Goal: Transaction & Acquisition: Download file/media

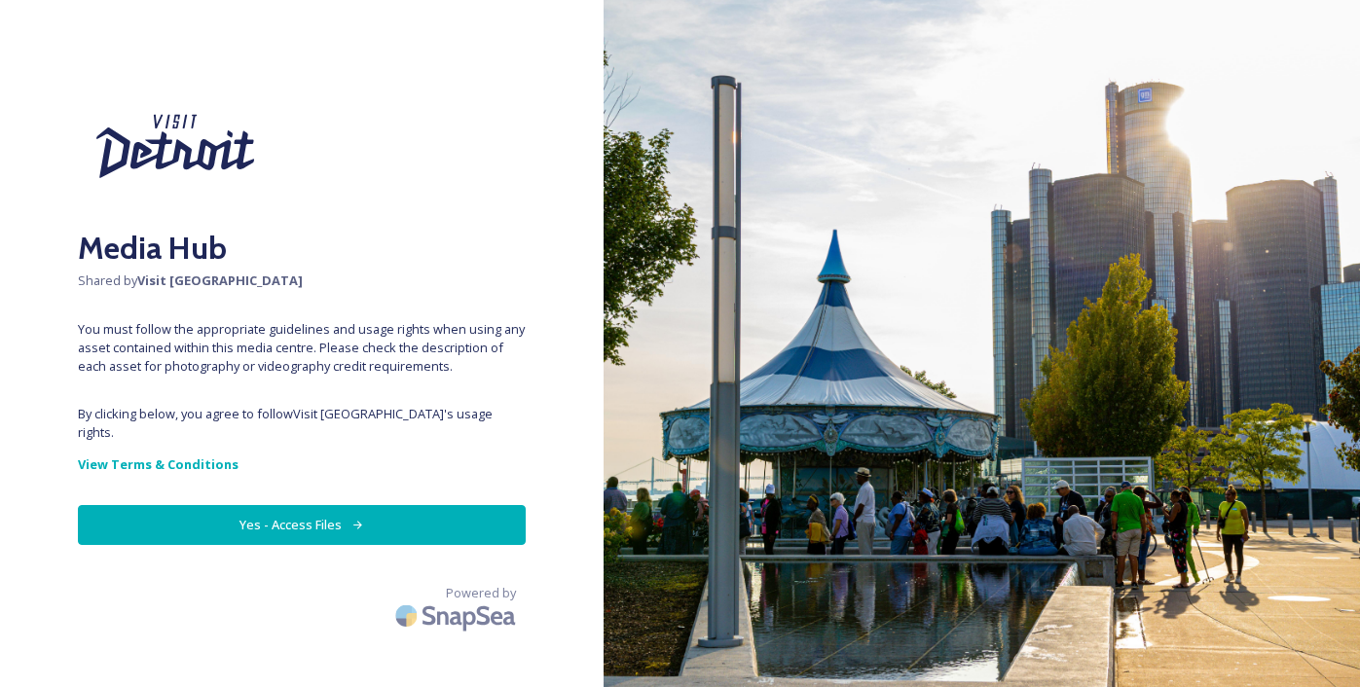
click at [319, 516] on button "Yes - Access Files" at bounding box center [302, 525] width 448 height 40
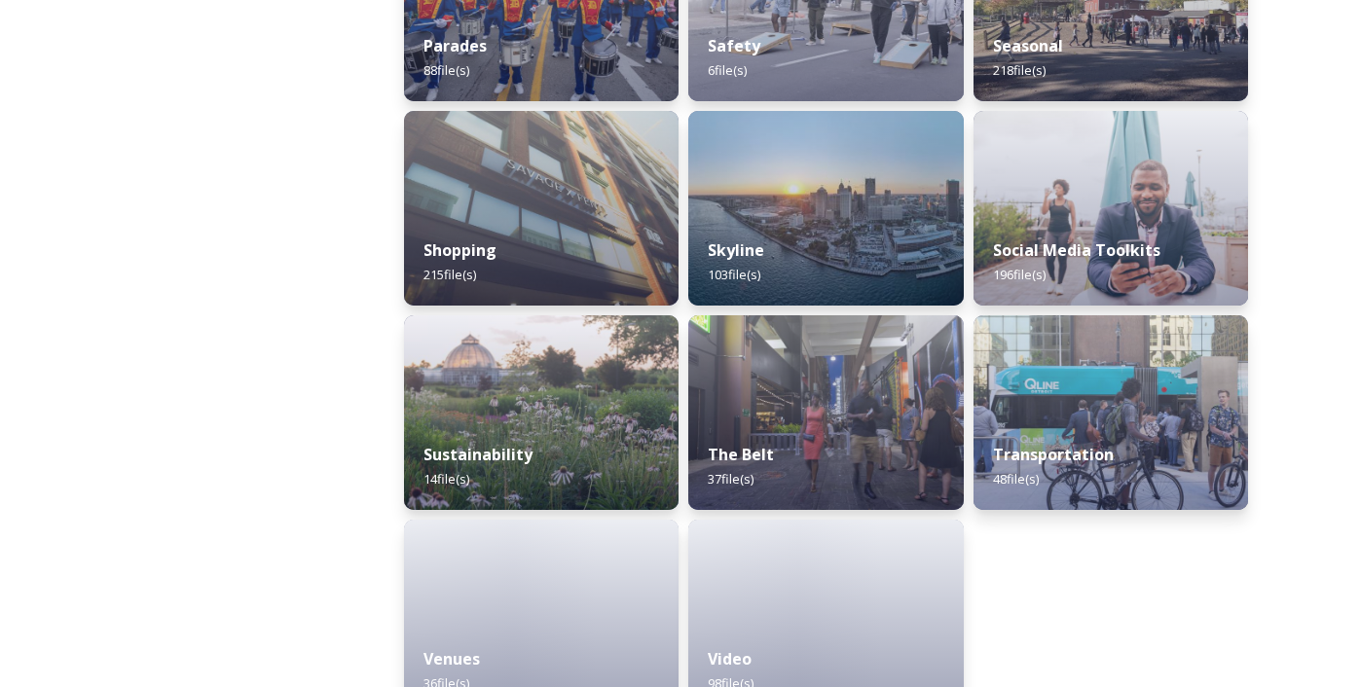
scroll to position [1883, 0]
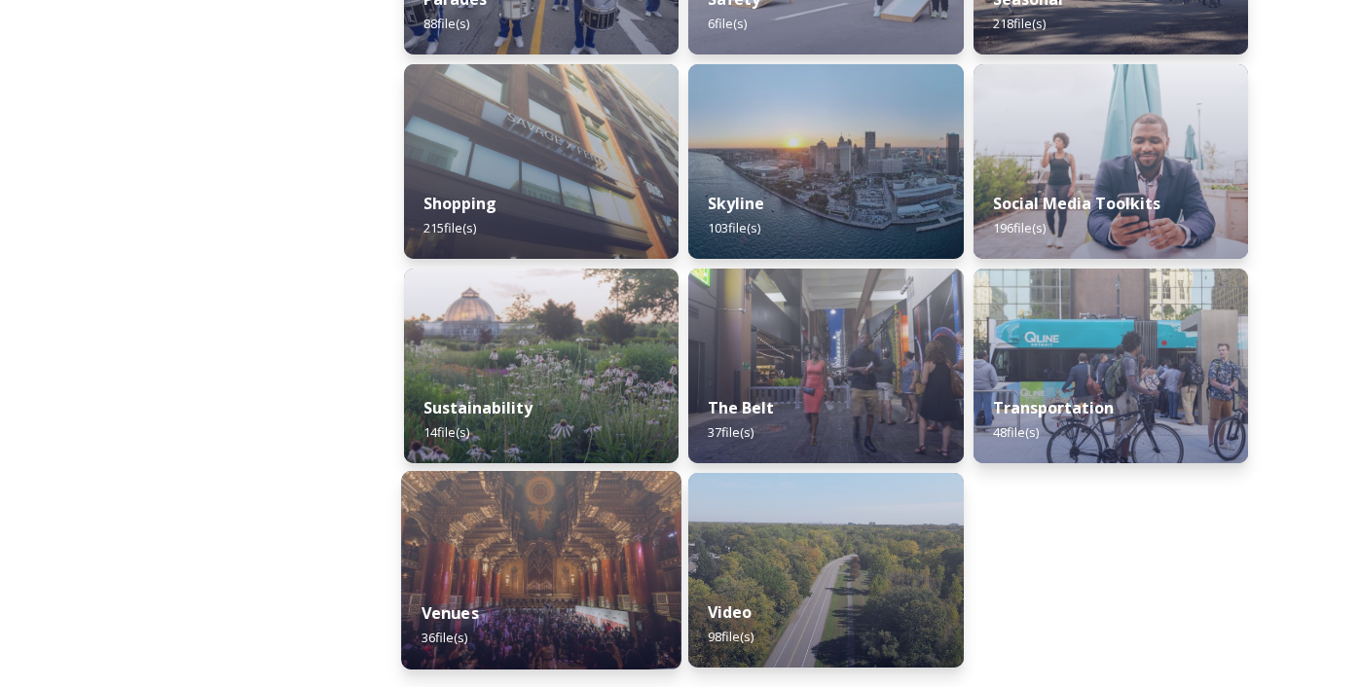
click at [482, 576] on img at bounding box center [541, 570] width 280 height 199
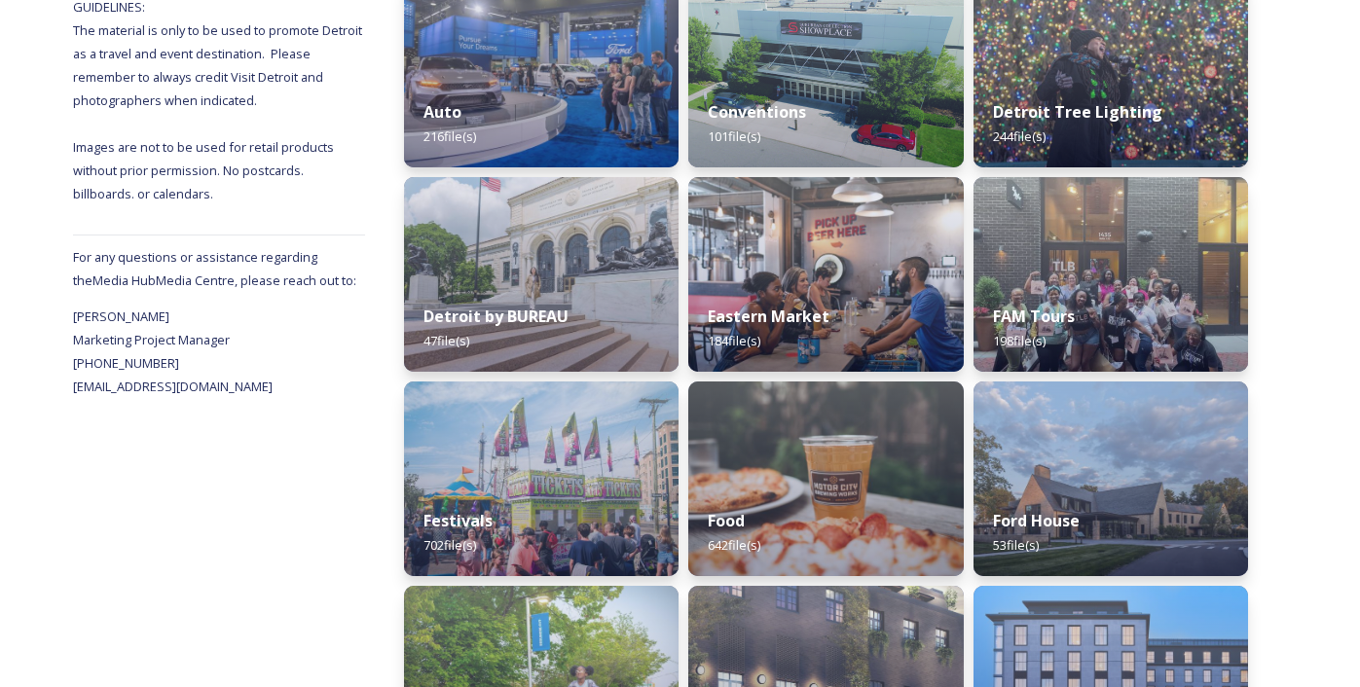
scroll to position [771, 0]
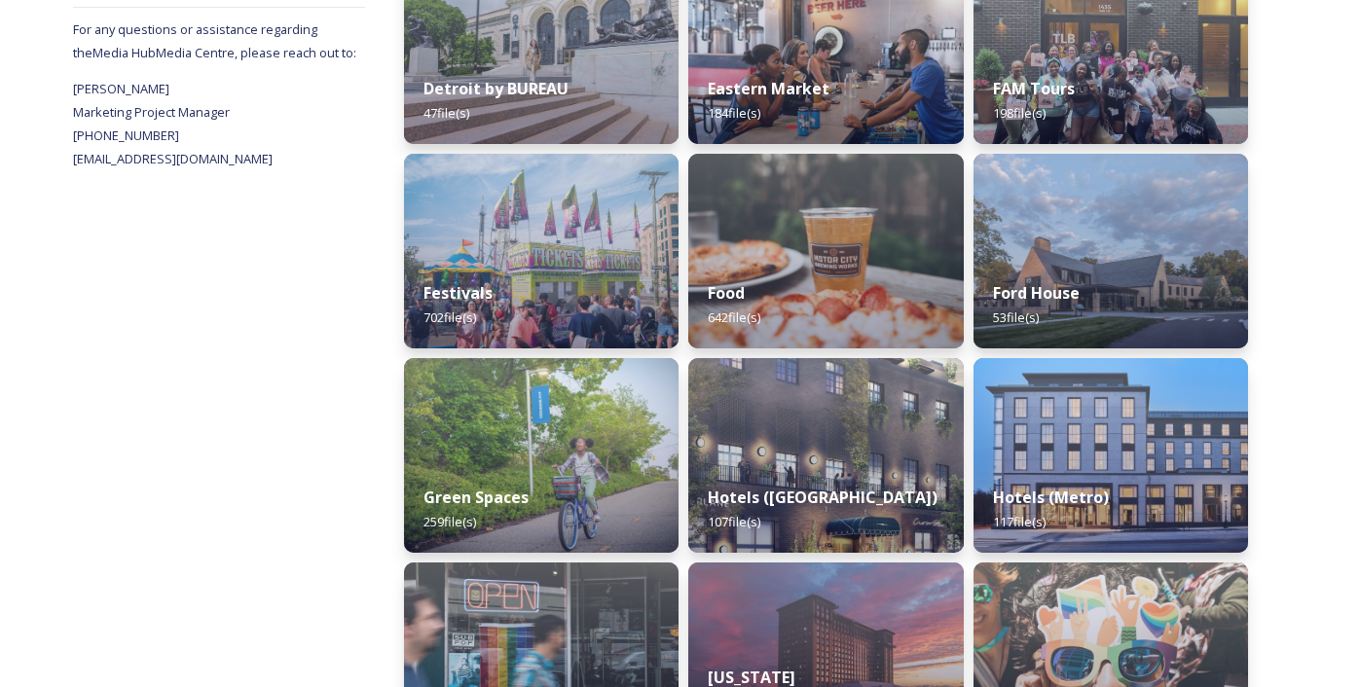
click at [592, 329] on div "Festivals 702 file(s)" at bounding box center [541, 305] width 275 height 87
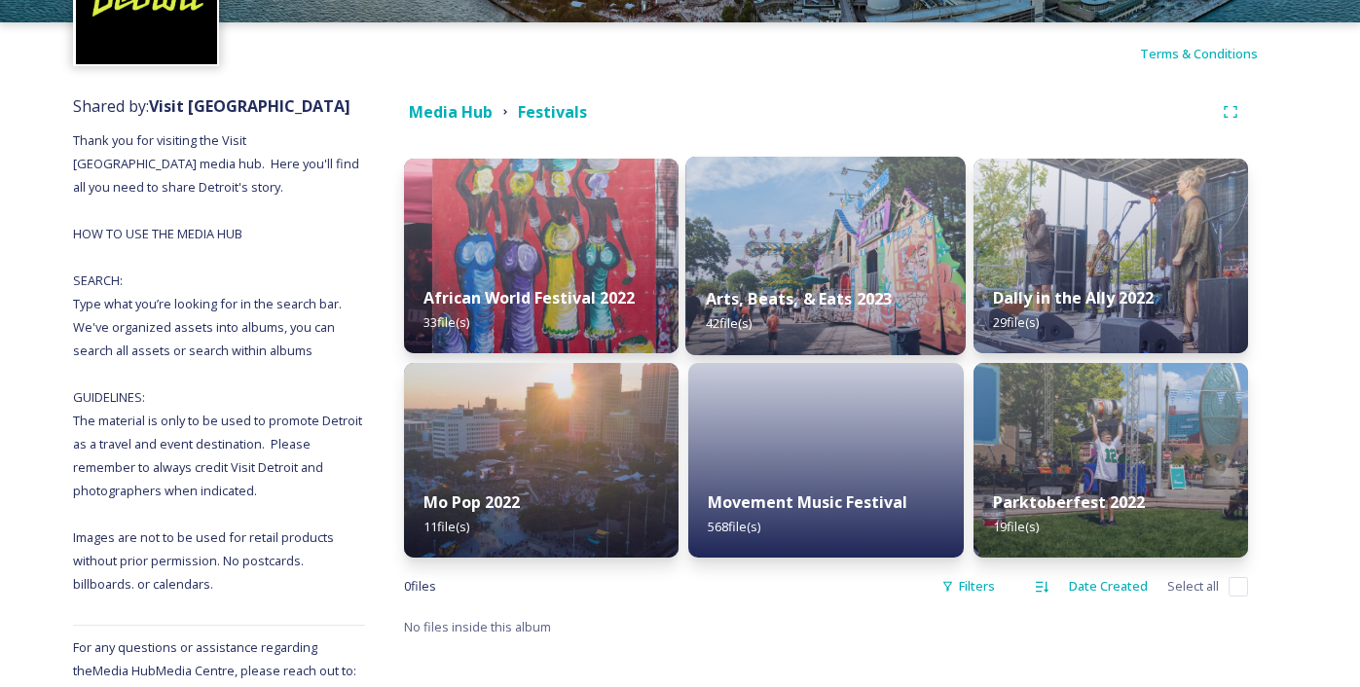
scroll to position [196, 0]
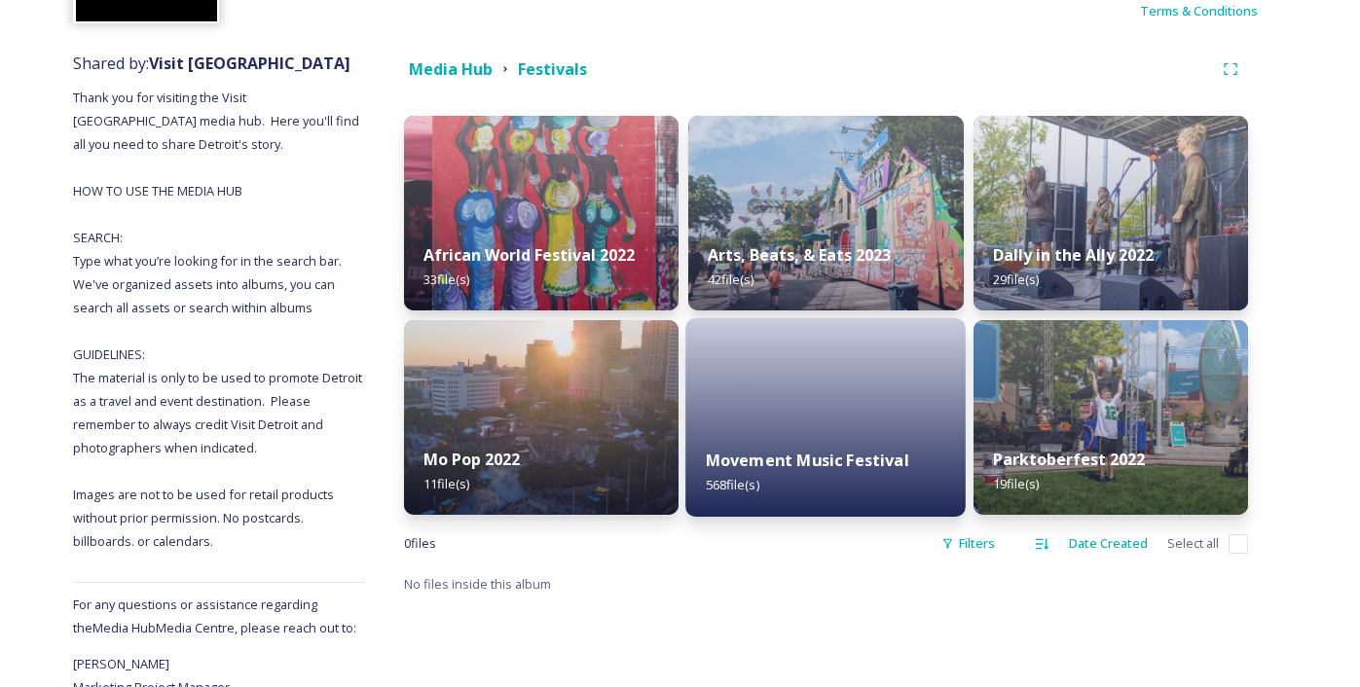
click at [815, 438] on div "Movement Music Festival 568 file(s)" at bounding box center [826, 472] width 280 height 89
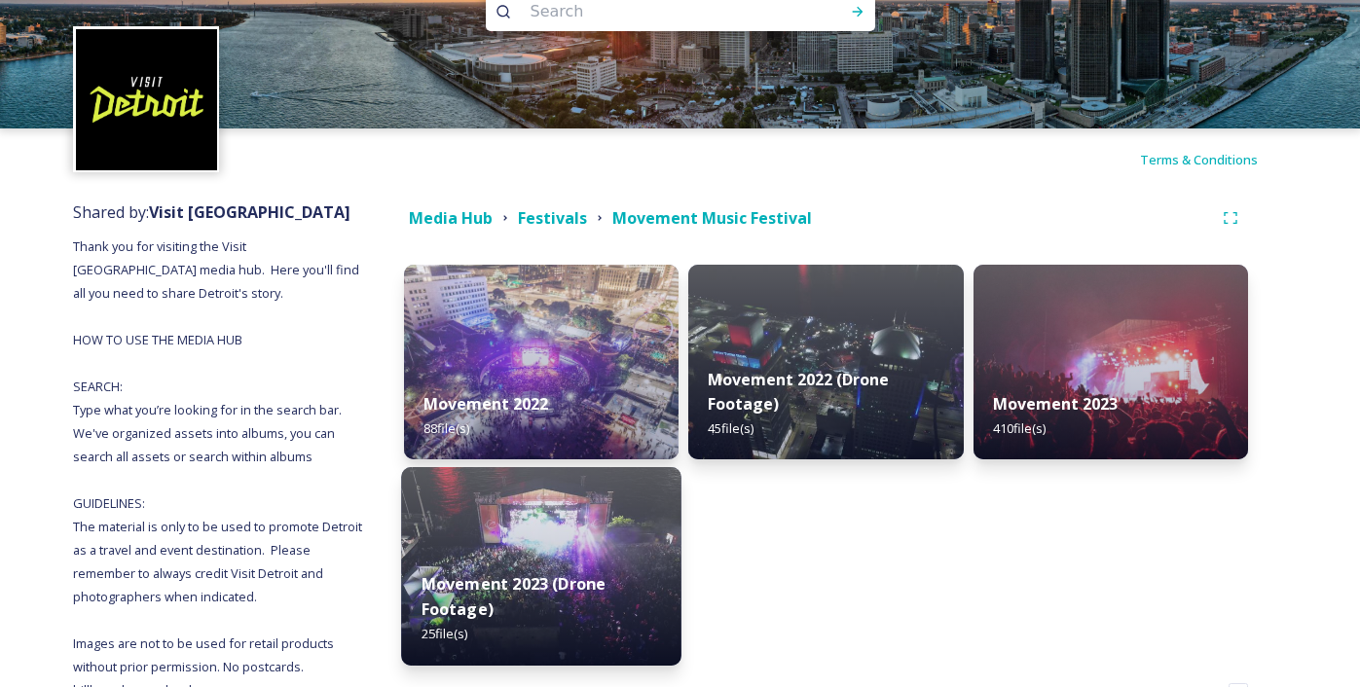
scroll to position [51, 0]
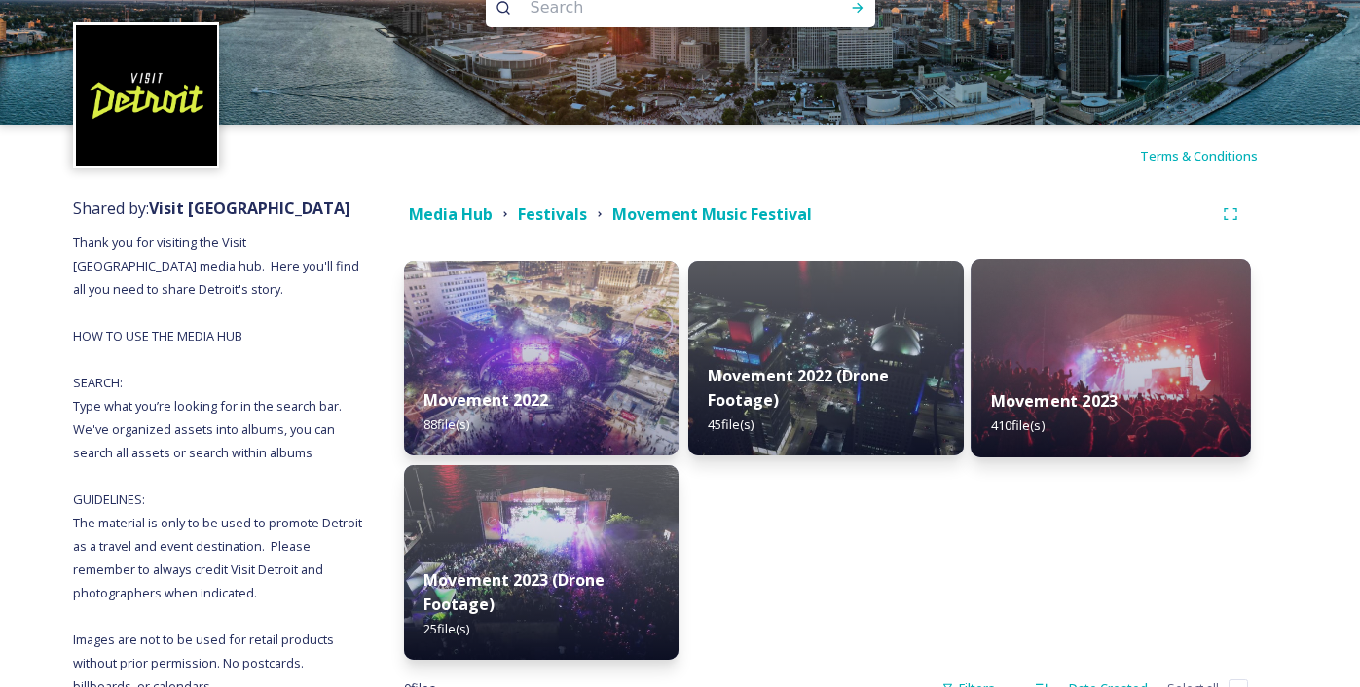
click at [1088, 369] on div "Movement 2023 410 file(s)" at bounding box center [1111, 413] width 280 height 89
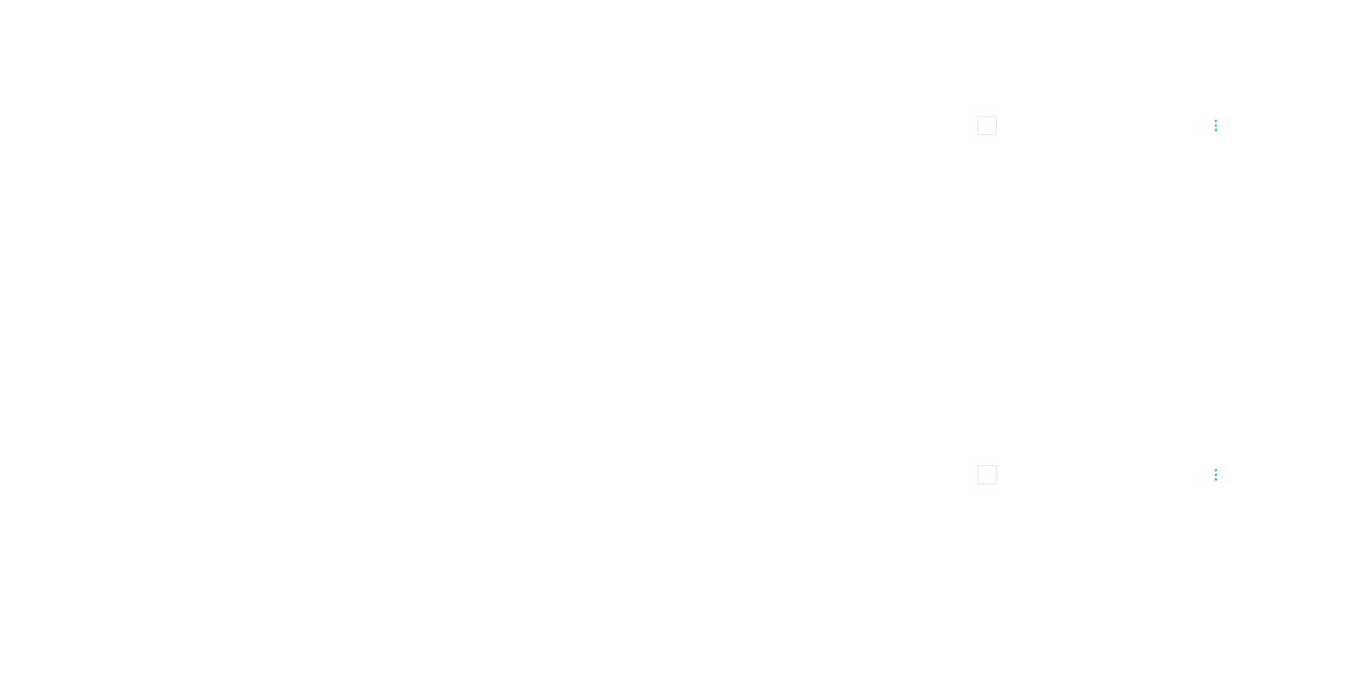
scroll to position [38745, 0]
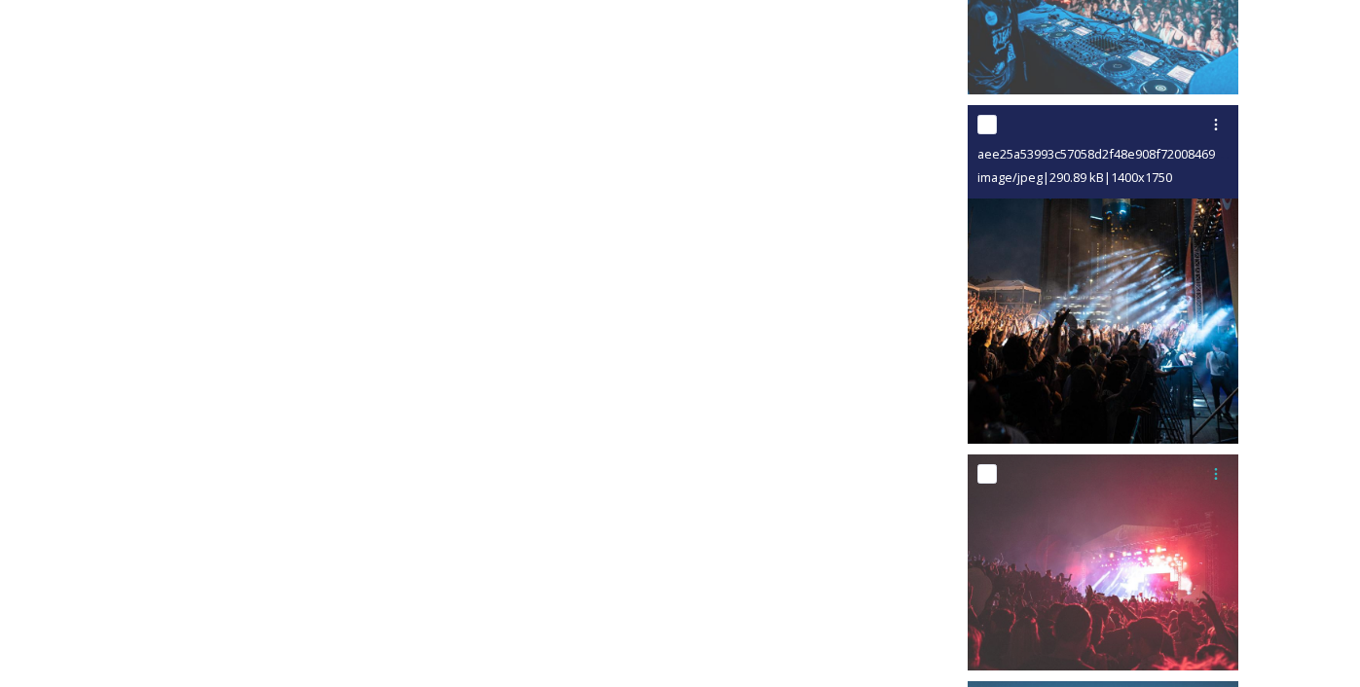
click at [1181, 334] on img at bounding box center [1103, 274] width 271 height 339
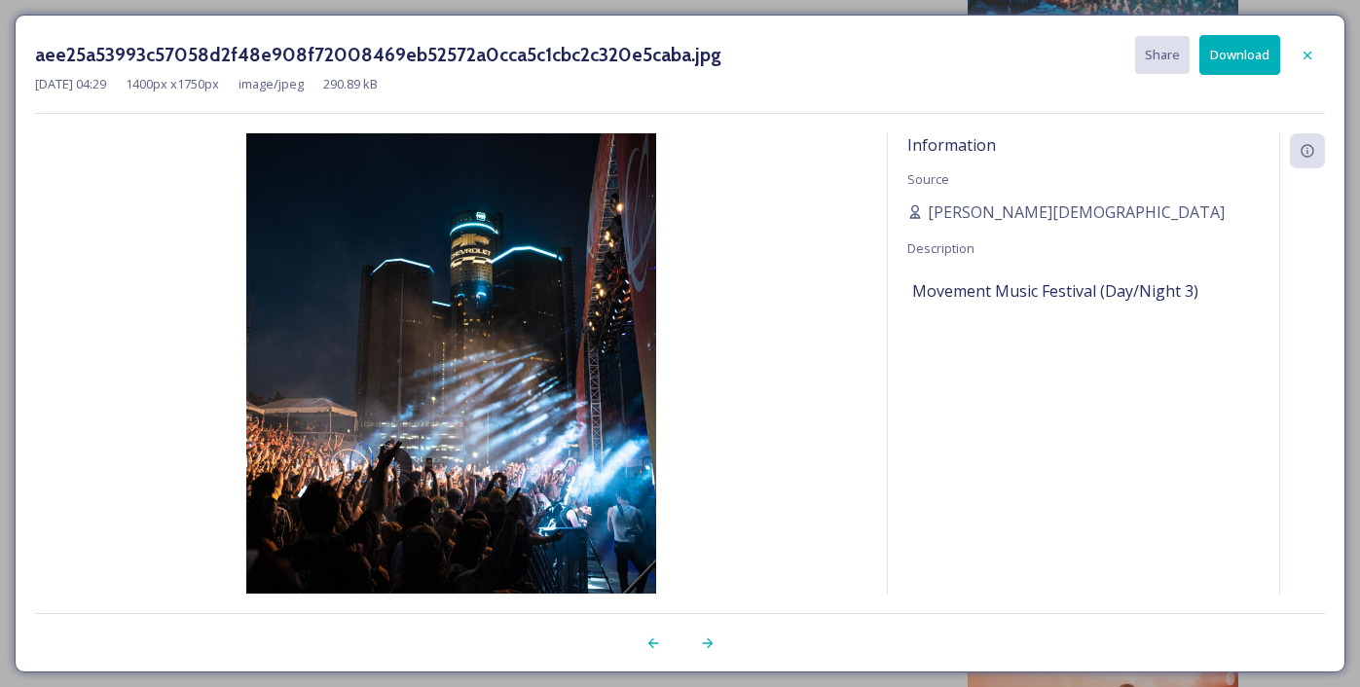
click at [1230, 52] on button "Download" at bounding box center [1240, 55] width 81 height 40
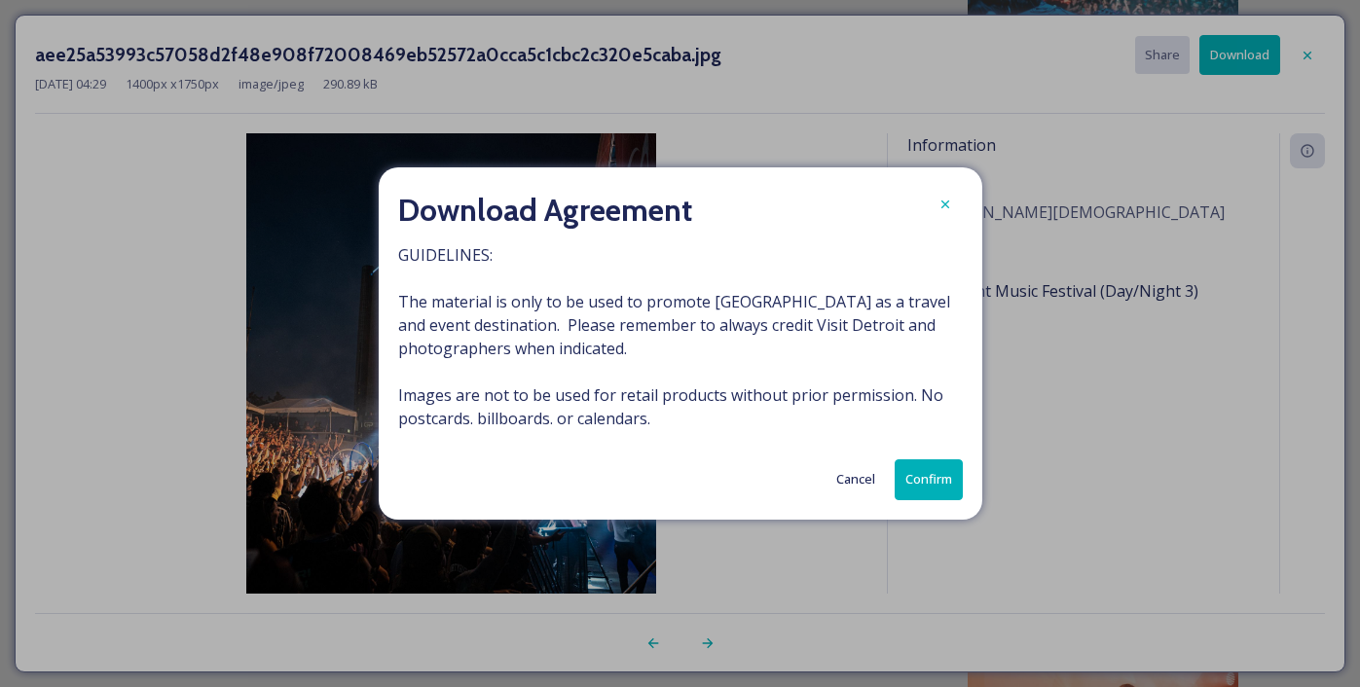
click at [907, 482] on button "Confirm" at bounding box center [929, 480] width 68 height 40
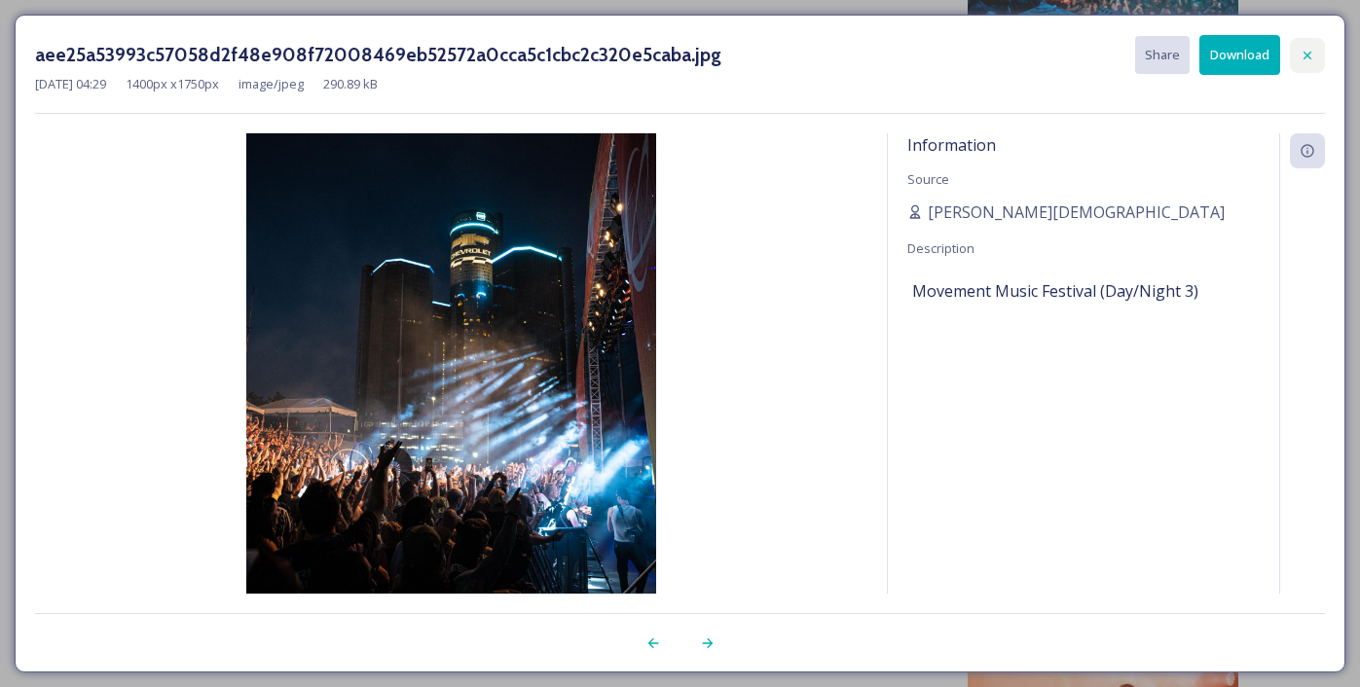
click at [1311, 52] on icon at bounding box center [1308, 56] width 16 height 16
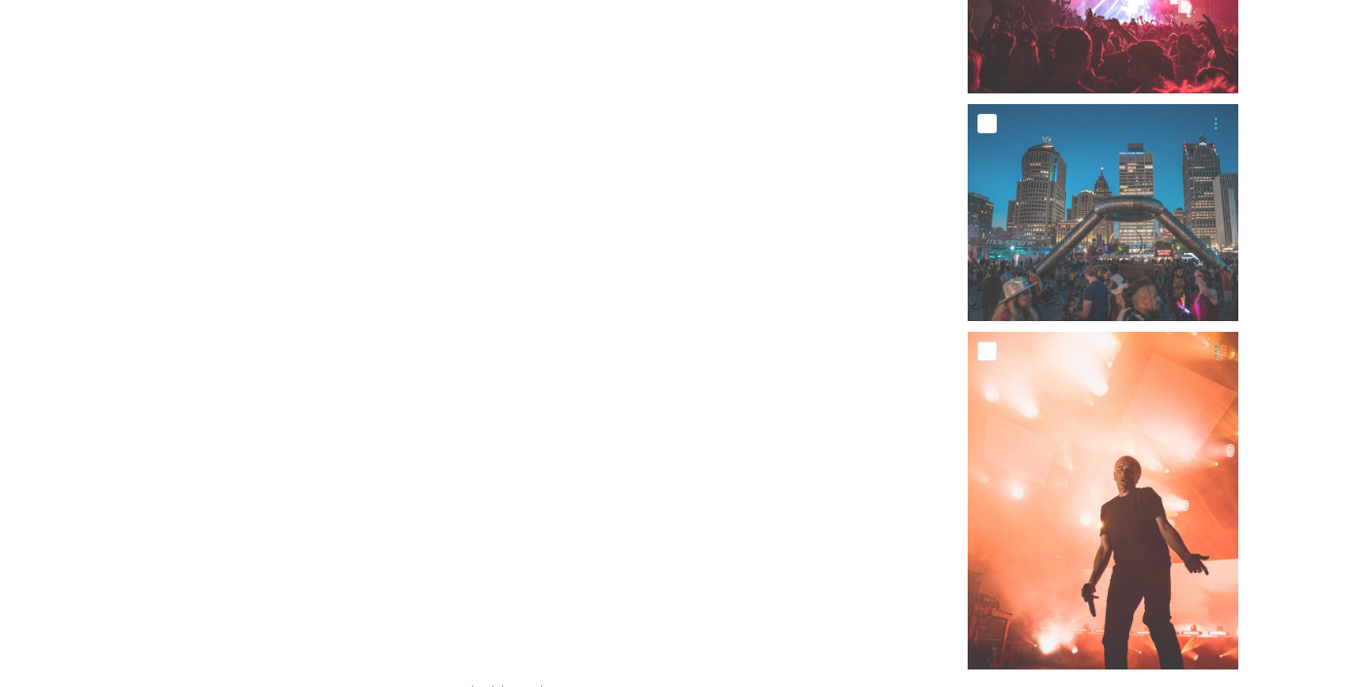
scroll to position [39348, 0]
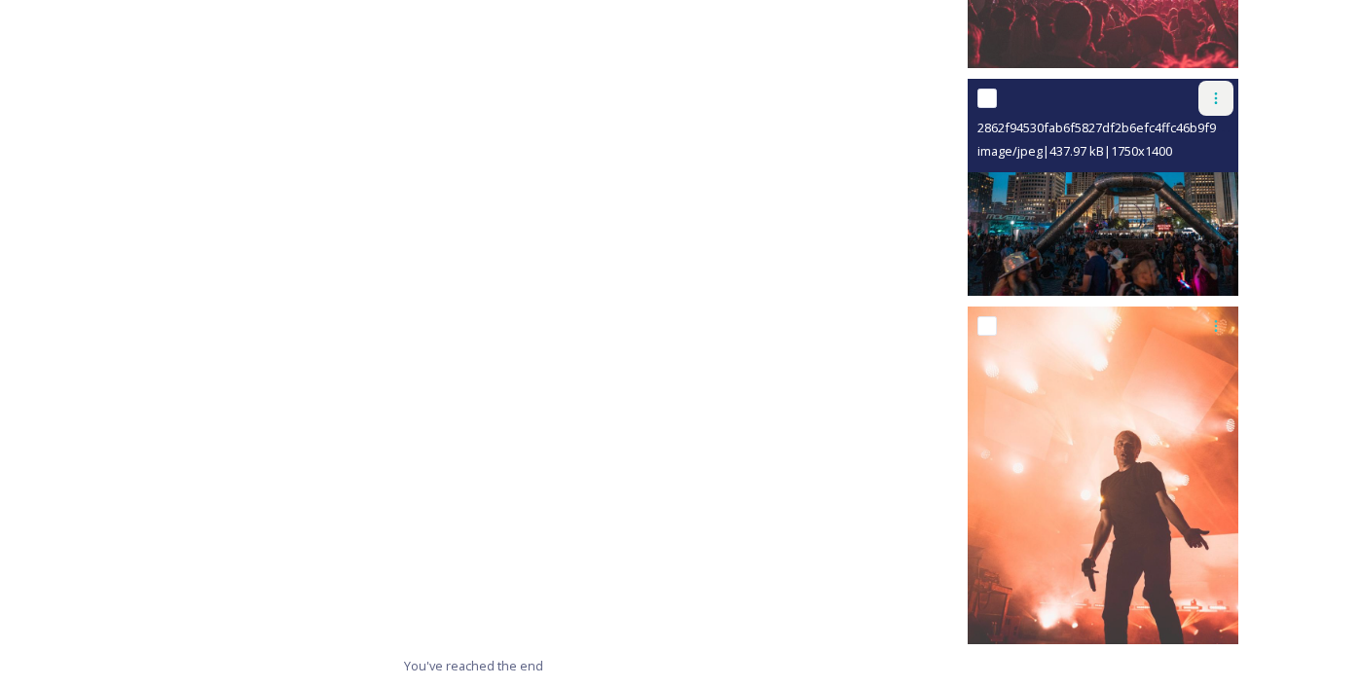
click at [1221, 92] on icon at bounding box center [1216, 99] width 16 height 16
click at [1176, 178] on span "Download" at bounding box center [1193, 178] width 59 height 19
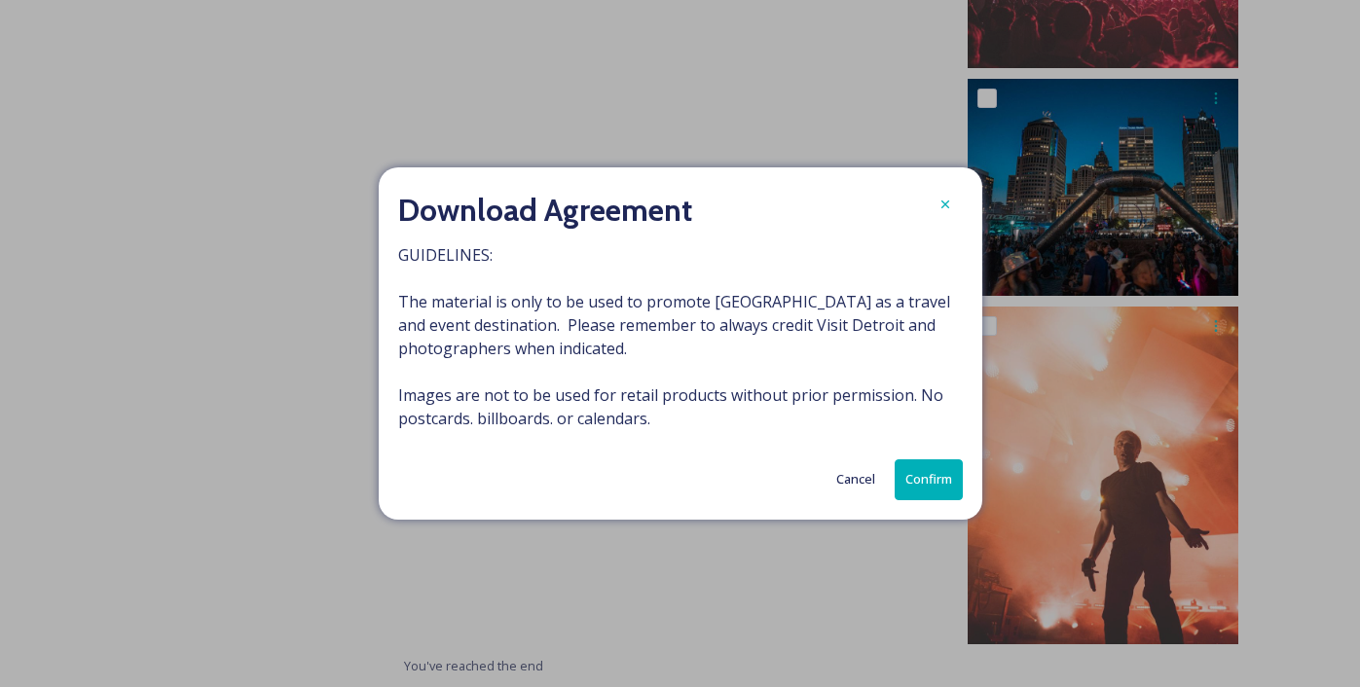
click at [917, 488] on button "Confirm" at bounding box center [929, 480] width 68 height 40
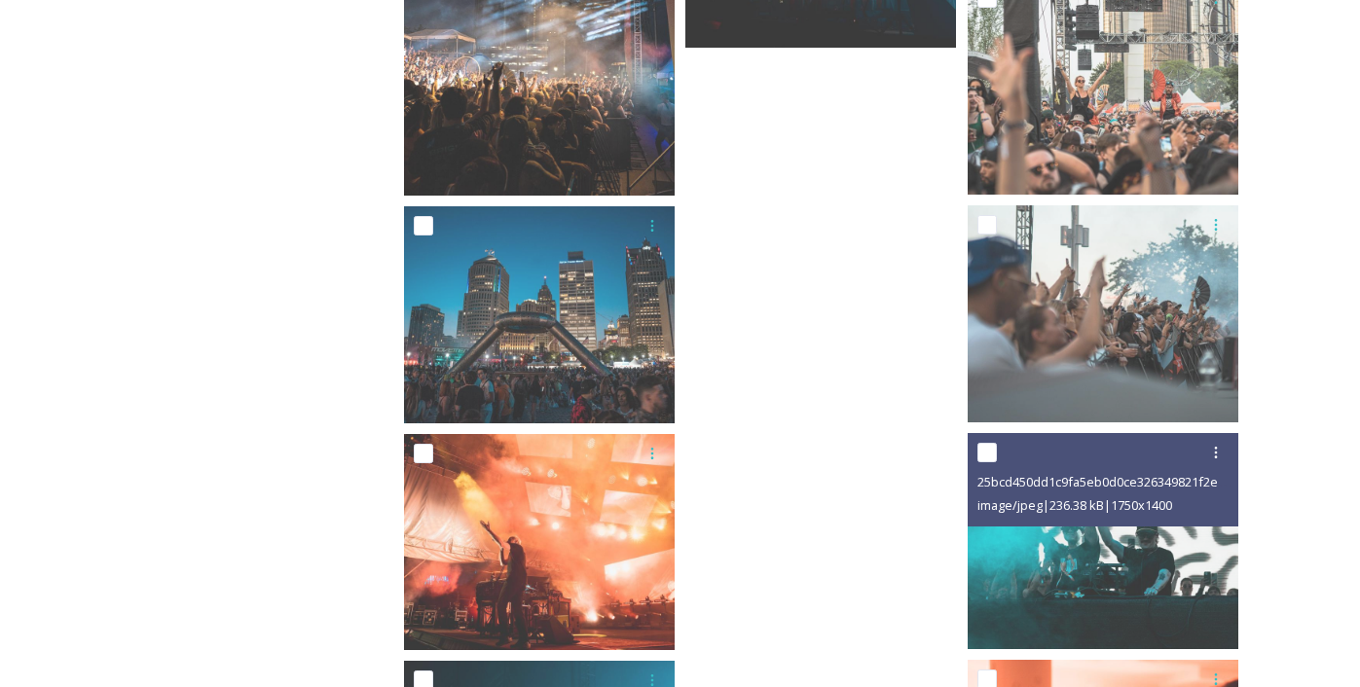
scroll to position [37323, 0]
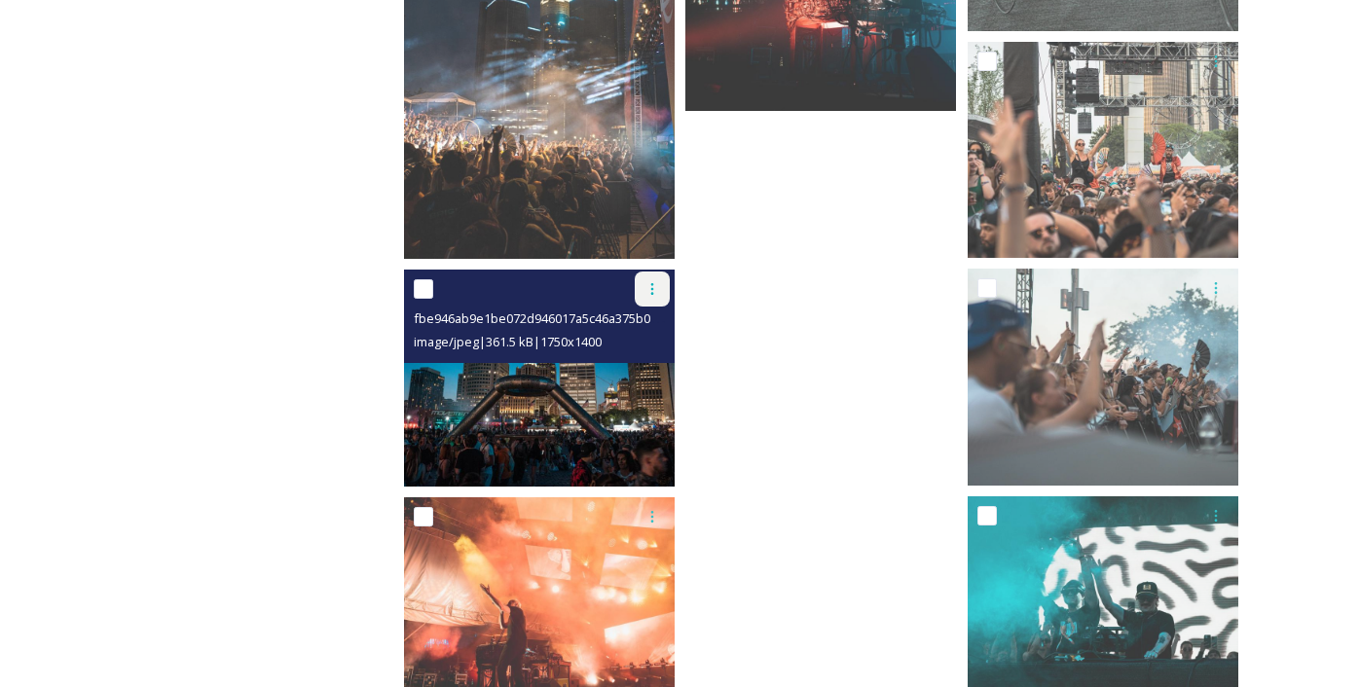
click at [654, 292] on icon at bounding box center [653, 289] width 16 height 16
click at [632, 363] on span "Download" at bounding box center [629, 370] width 59 height 19
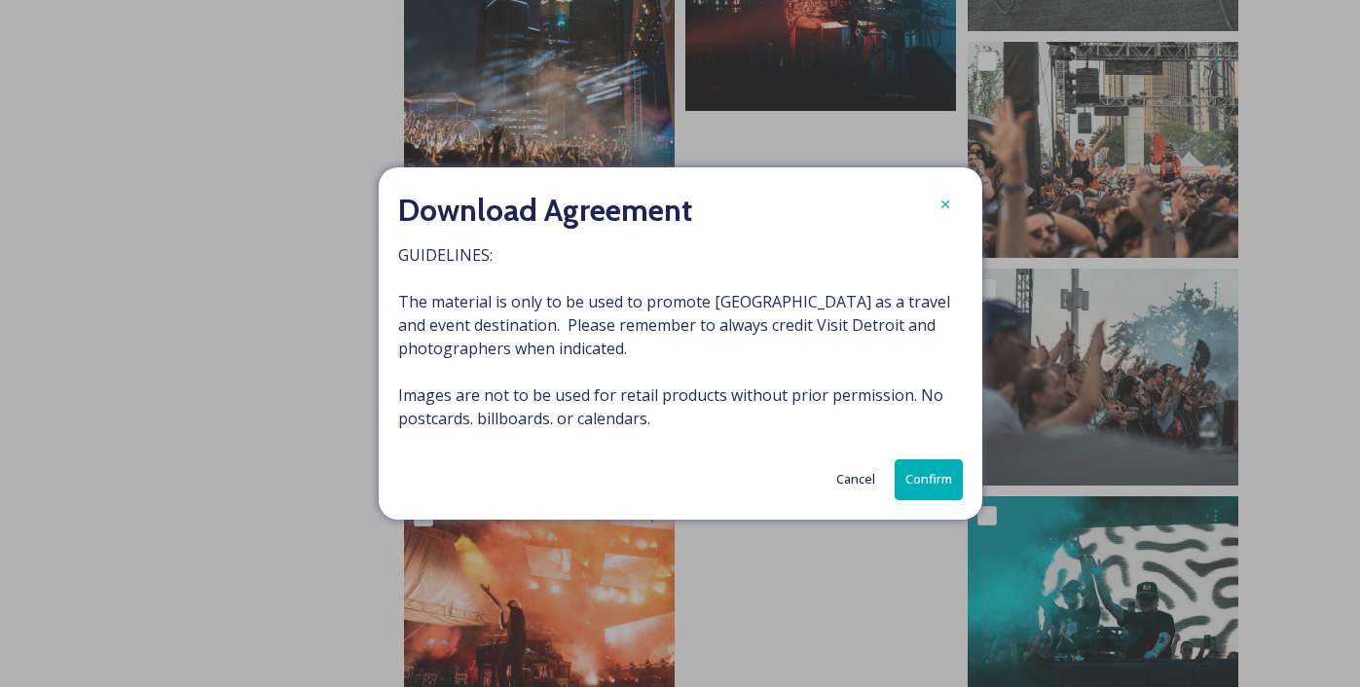
click at [918, 464] on button "Confirm" at bounding box center [929, 480] width 68 height 40
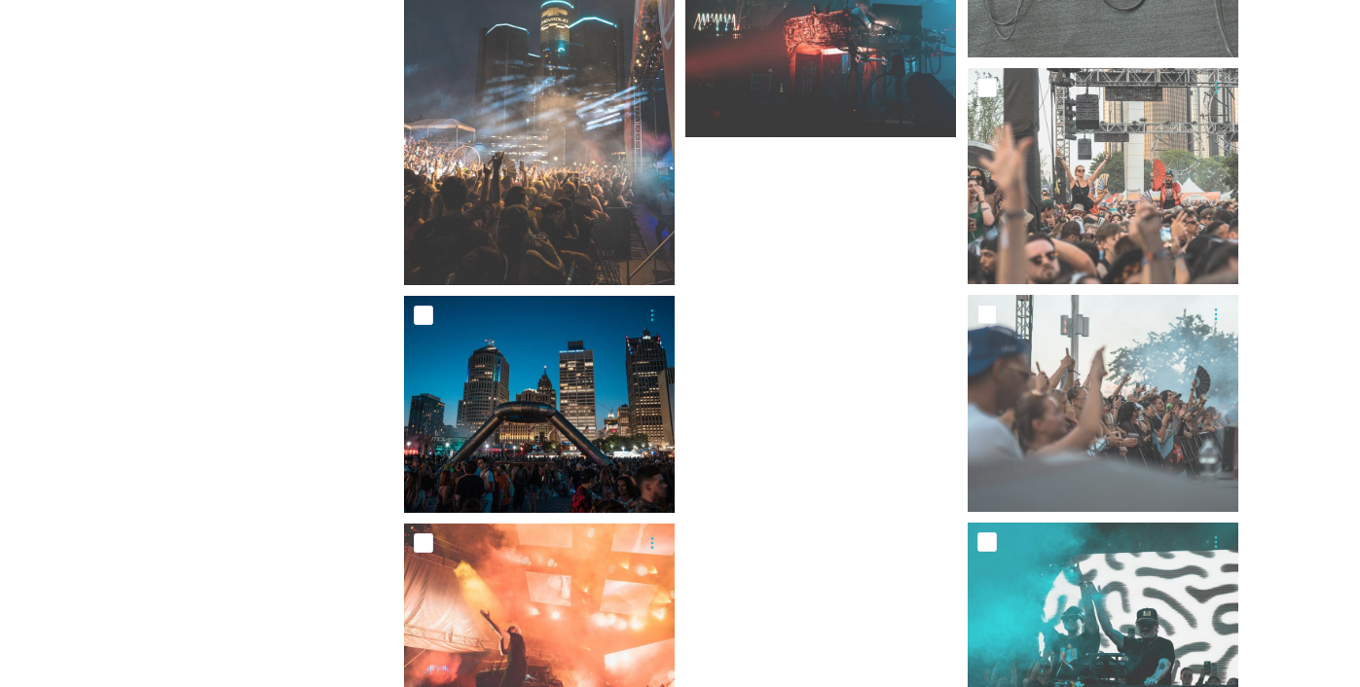
scroll to position [37296, 0]
